Goal: Task Accomplishment & Management: Complete application form

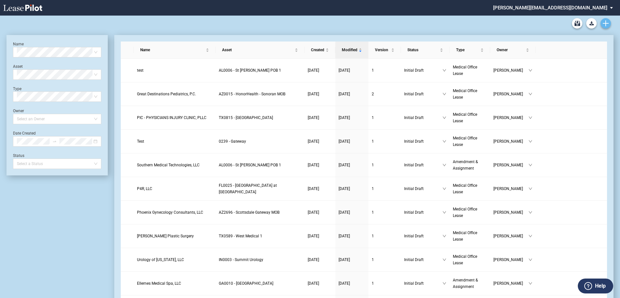
click at [605, 25] on icon "Create new document" at bounding box center [605, 23] width 6 height 6
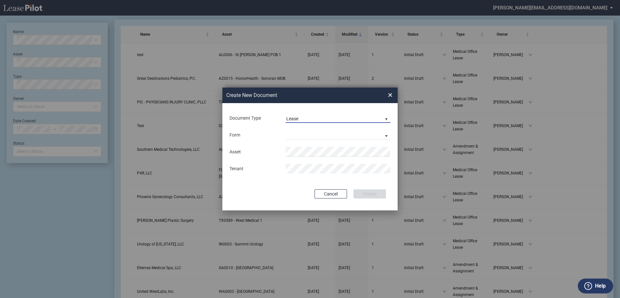
click at [309, 119] on span "Lease" at bounding box center [332, 119] width 93 height 6
click at [299, 118] on div "Lease" at bounding box center [293, 118] width 14 height 7
click at [298, 135] on md-select "Medical Office Lease Scottsdale Lease Louisville Lease 1370 Medical Place Lease…" at bounding box center [337, 135] width 105 height 10
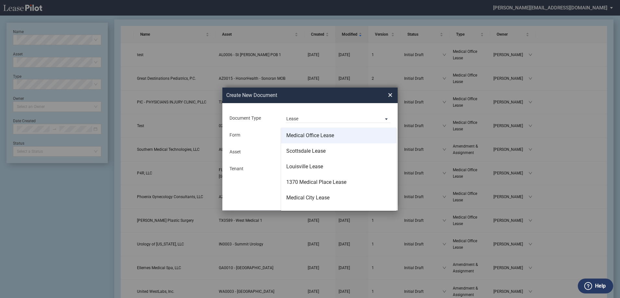
click at [331, 136] on div "Medical Office Lease" at bounding box center [310, 135] width 48 height 7
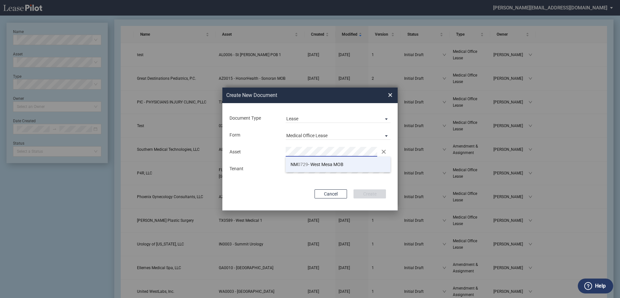
click at [338, 162] on span "NM 0729 - West Mesa MOB" at bounding box center [316, 164] width 53 height 5
click at [389, 96] on span "×" at bounding box center [390, 95] width 5 height 10
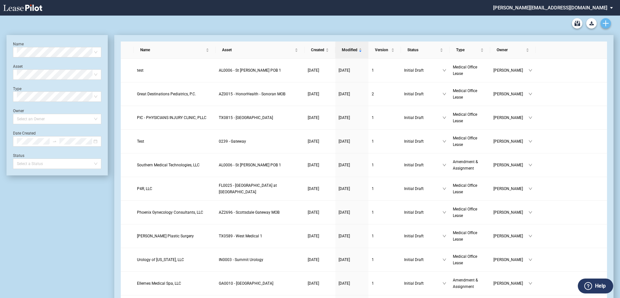
click at [606, 22] on use "Create new document" at bounding box center [605, 23] width 6 height 6
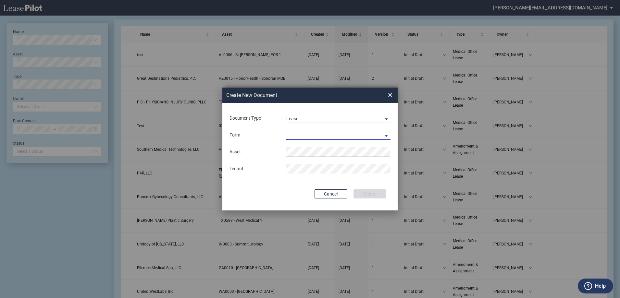
click at [294, 136] on md-select "Medical Office Lease Scottsdale Lease Louisville Lease 1370 Medical Place Lease…" at bounding box center [337, 135] width 105 height 10
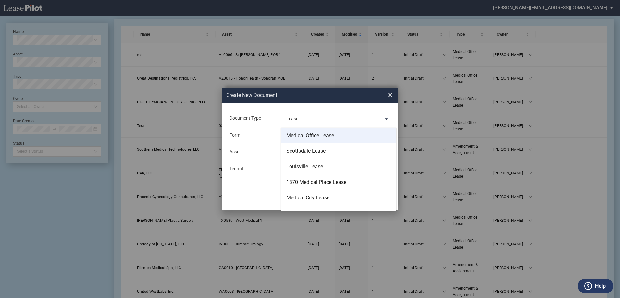
click at [305, 135] on div "Medical Office Lease" at bounding box center [310, 135] width 48 height 7
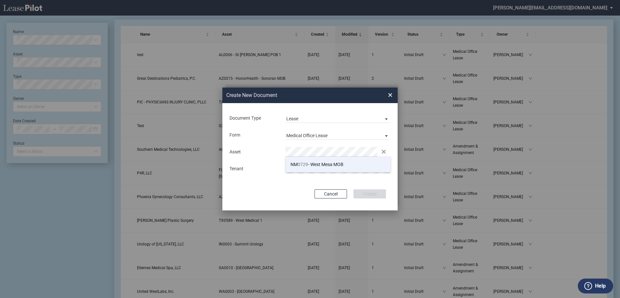
click at [316, 164] on span "NM 0729 - West Mesa MOB" at bounding box center [316, 164] width 53 height 5
click at [298, 197] on div "Cancel Create" at bounding box center [310, 193] width 152 height 9
click at [369, 193] on button "Create" at bounding box center [369, 193] width 32 height 9
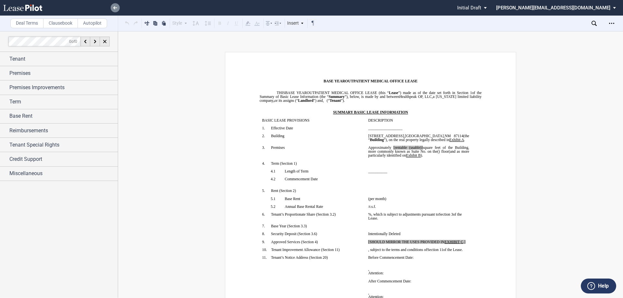
click at [115, 9] on use at bounding box center [115, 7] width 4 height 3
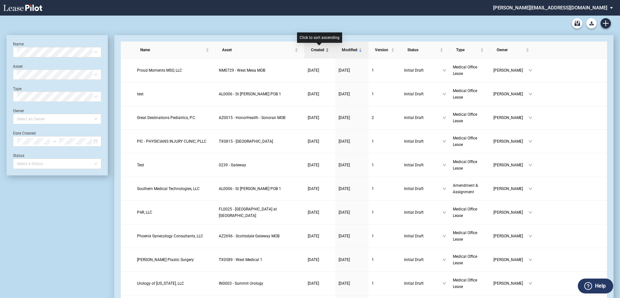
click at [314, 51] on span "Created" at bounding box center [317, 50] width 13 height 6
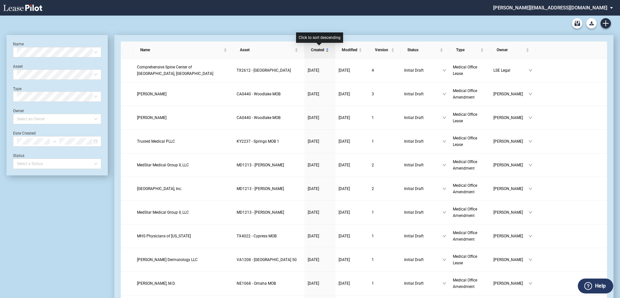
click at [314, 51] on span "Created" at bounding box center [317, 50] width 13 height 6
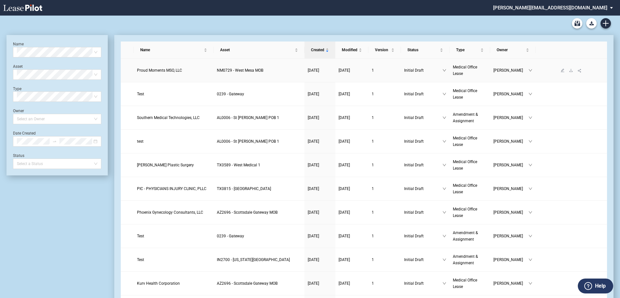
click at [149, 70] on span "Proud Moments MSO, LLC" at bounding box center [159, 70] width 45 height 5
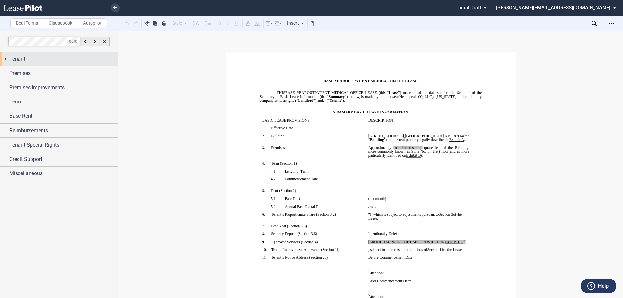
click at [6, 58] on div "Tenant" at bounding box center [59, 59] width 118 height 14
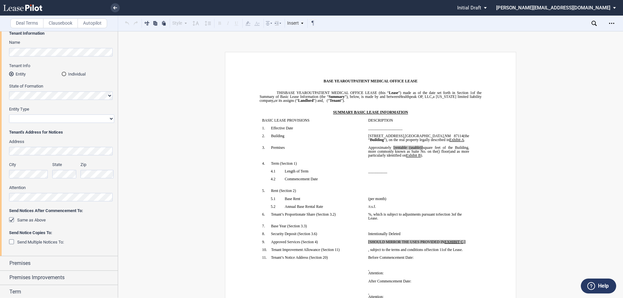
scroll to position [111, 0]
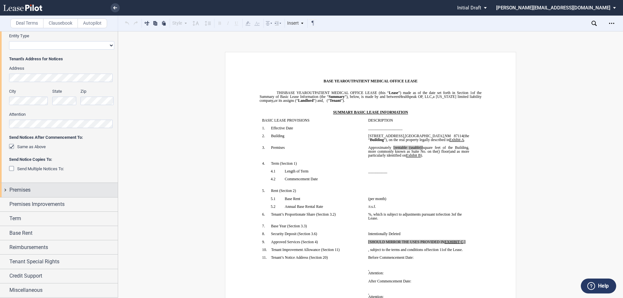
click at [6, 189] on div "Premises" at bounding box center [59, 190] width 118 height 14
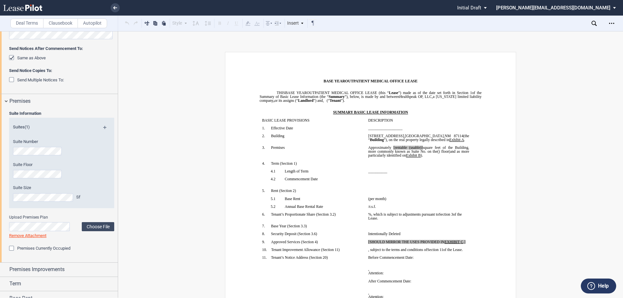
scroll to position [265, 0]
